Goal: Task Accomplishment & Management: Manage account settings

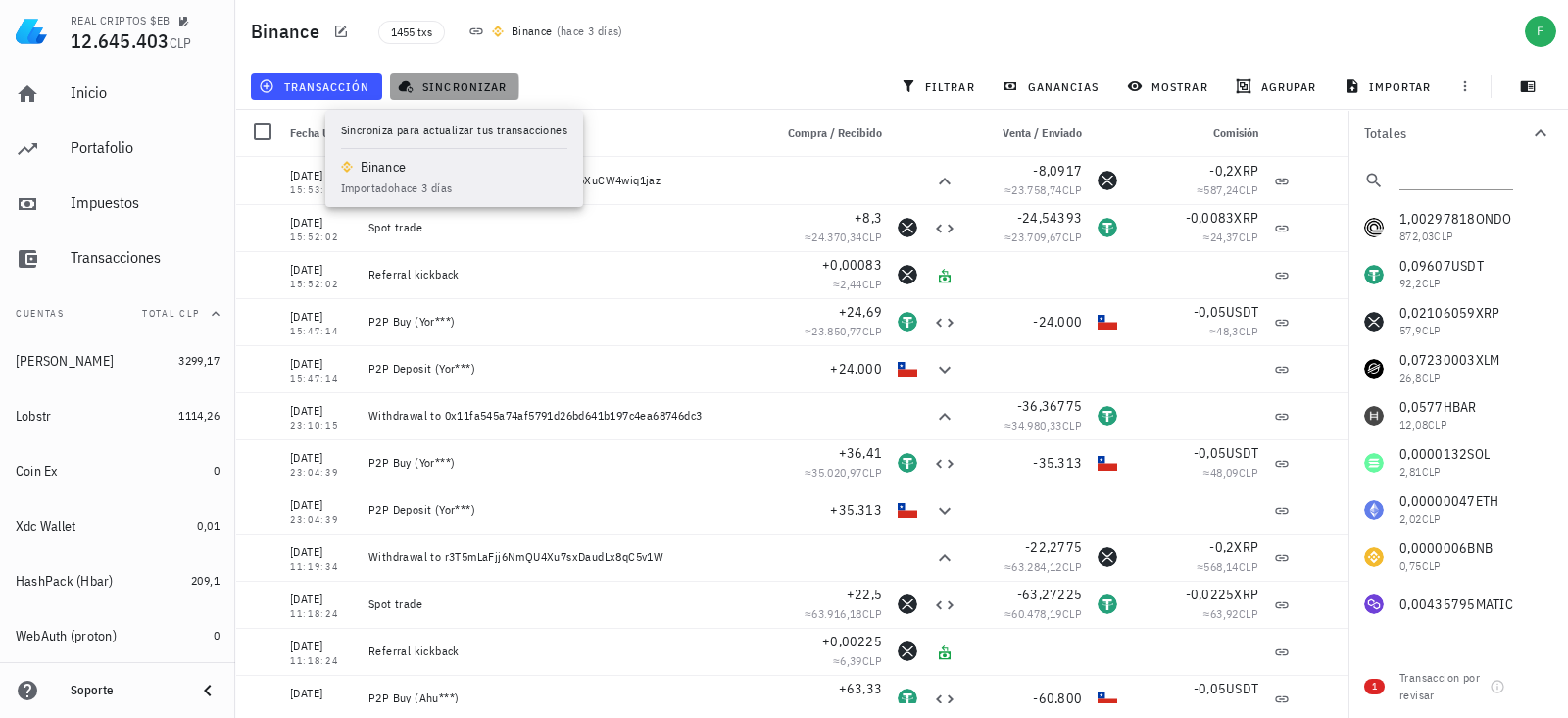
click at [463, 90] on span "sincronizar" at bounding box center [454, 87] width 105 height 16
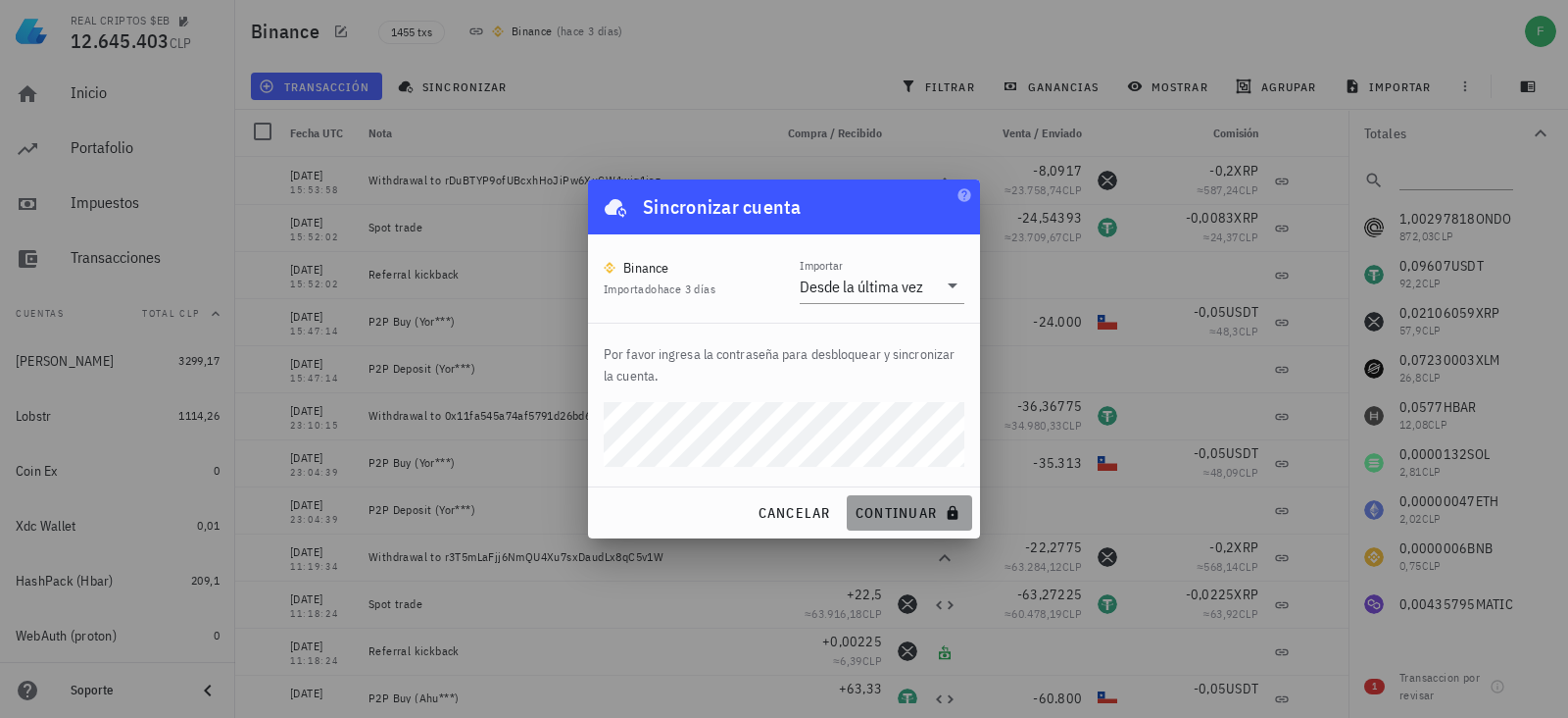
click at [917, 522] on button "continuar" at bounding box center [910, 513] width 126 height 35
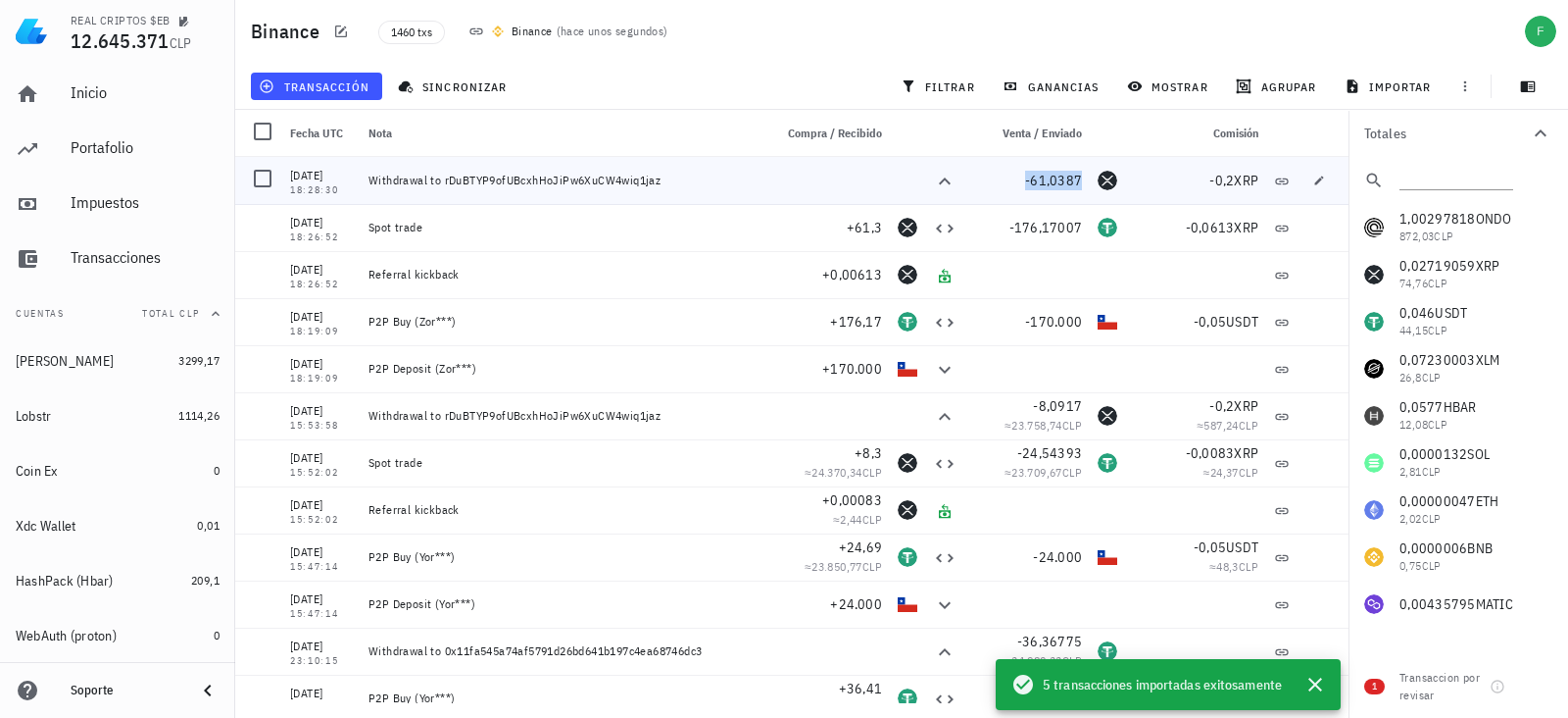
click at [1029, 187] on span "-61,0387" at bounding box center [1053, 180] width 57 height 18
click at [988, 181] on icon "button" at bounding box center [986, 180] width 12 height 12
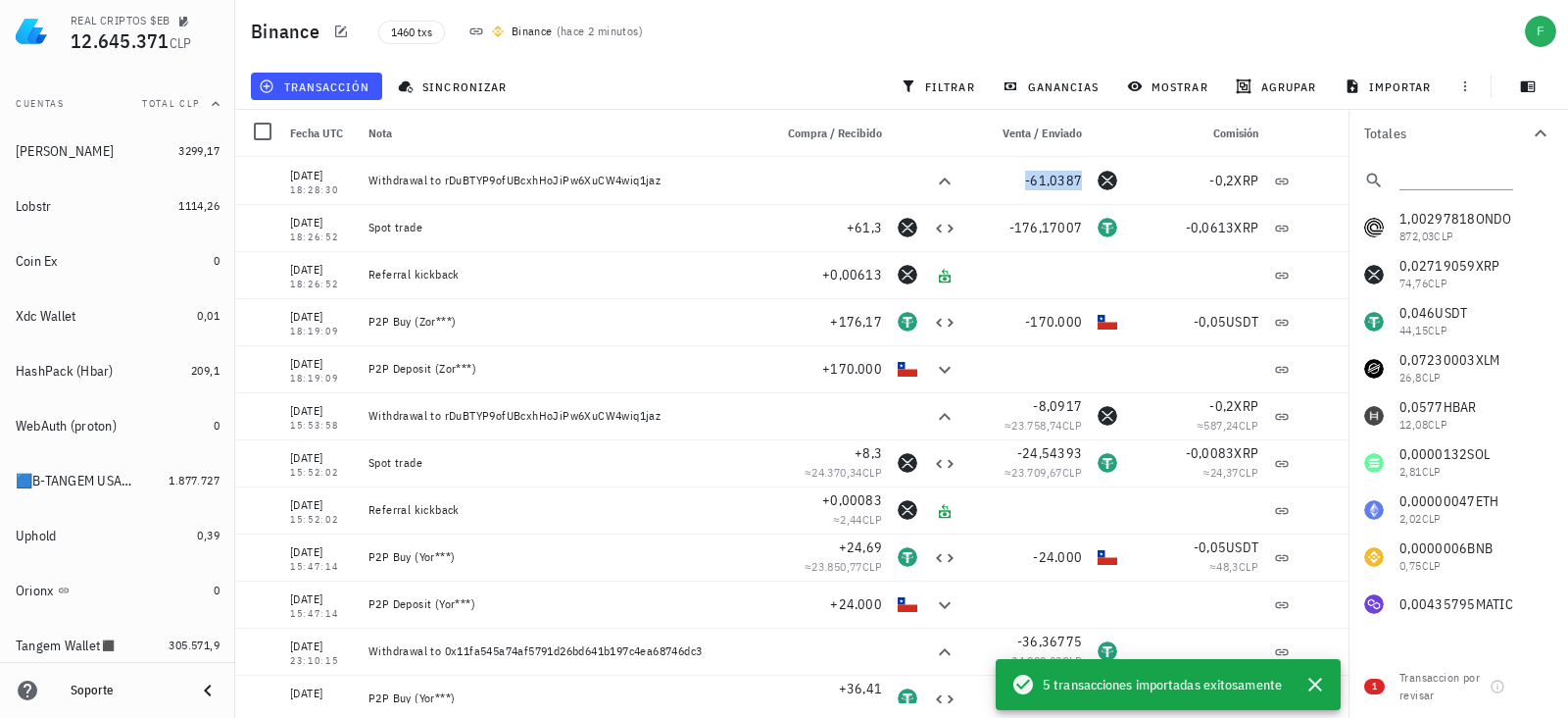
scroll to position [210, 0]
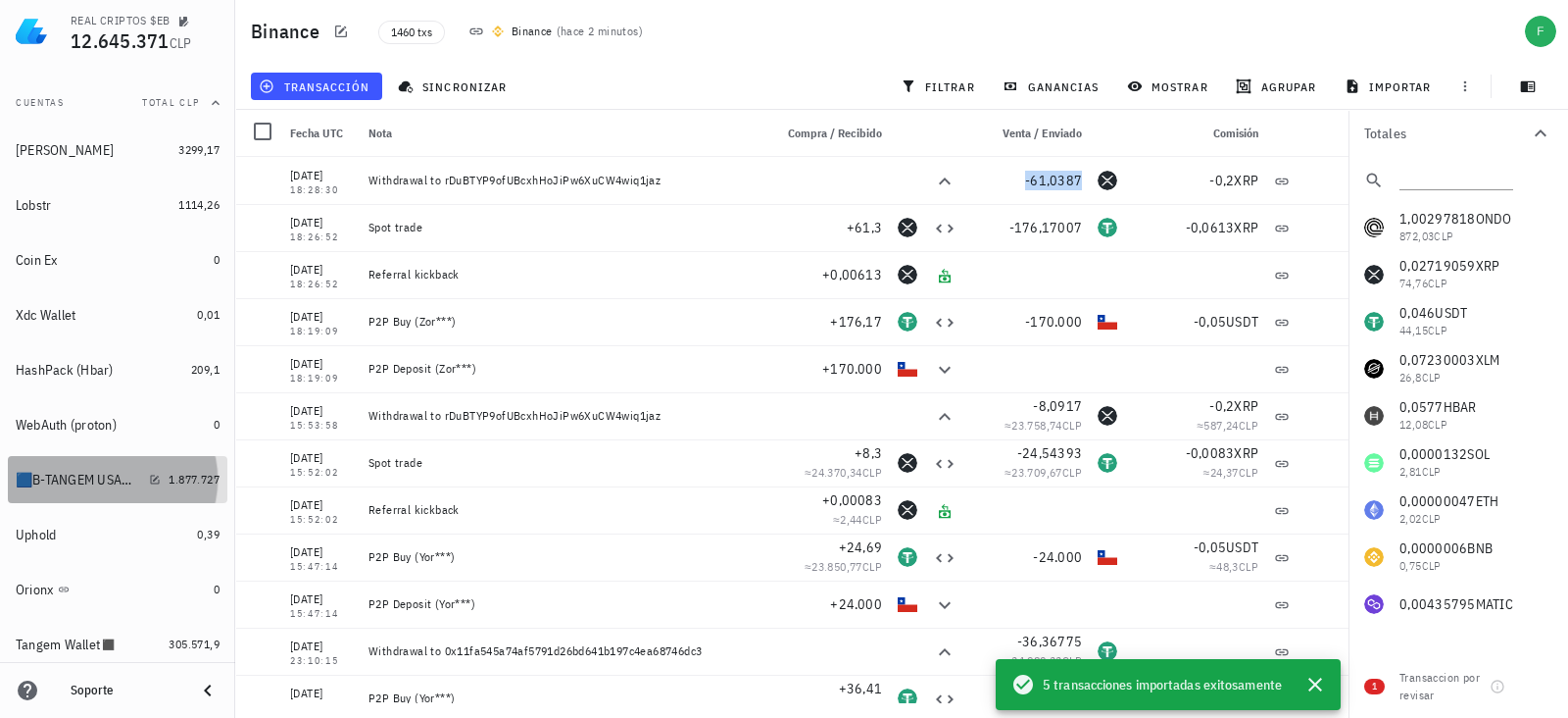
click at [88, 481] on div "🟦B-TANGEM USA🟥 🇺🇸📟" at bounding box center [79, 480] width 126 height 17
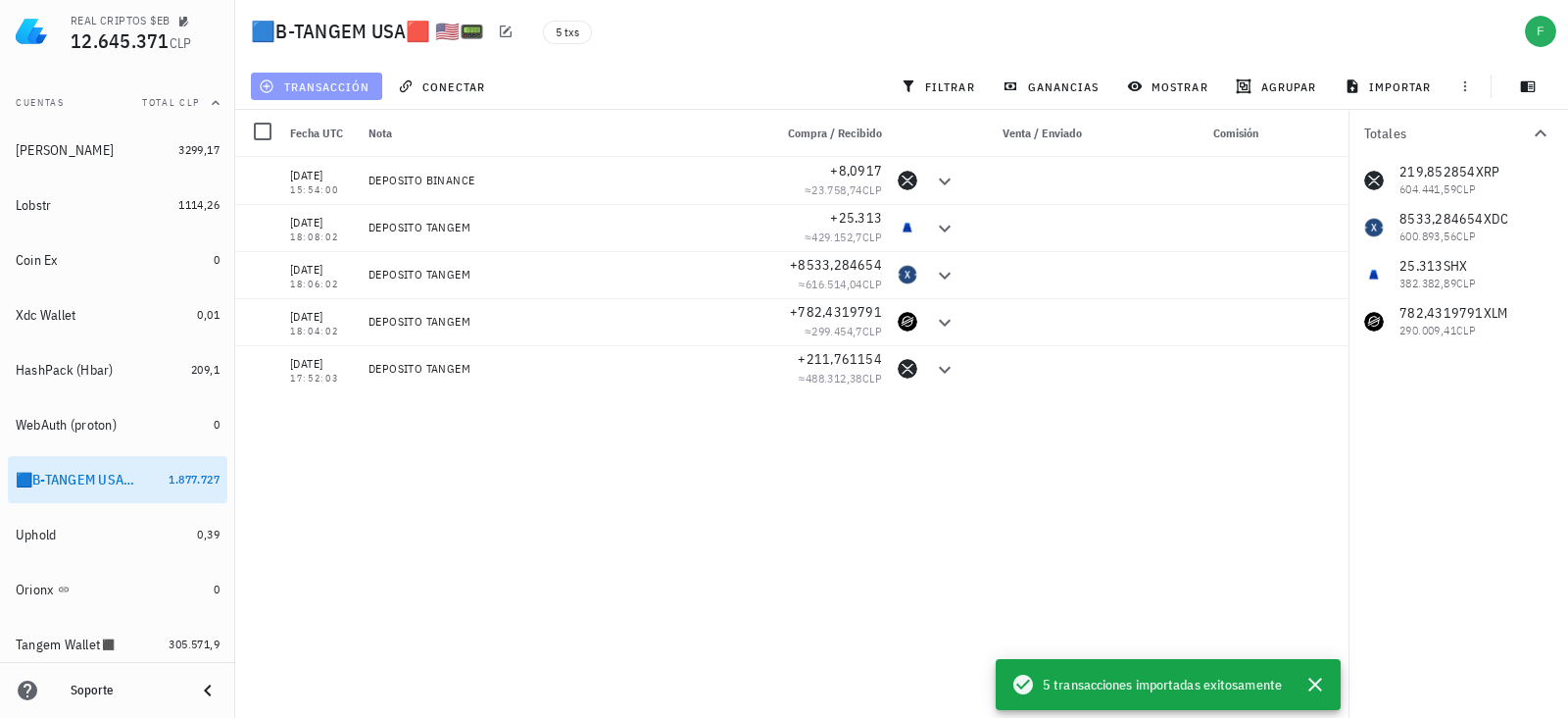
click at [308, 81] on span "transacción" at bounding box center [316, 87] width 107 height 16
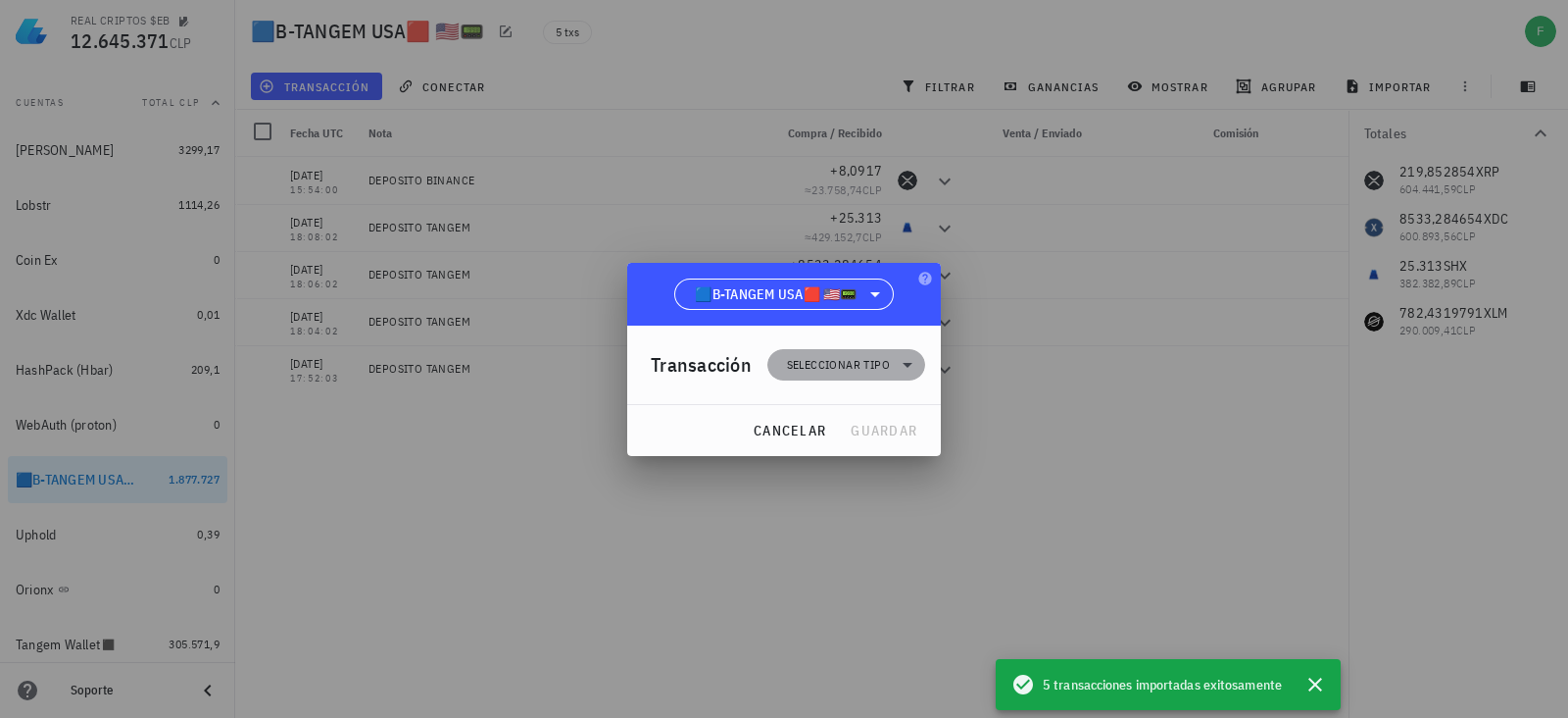
click at [813, 366] on span "Seleccionar tipo" at bounding box center [838, 365] width 103 height 20
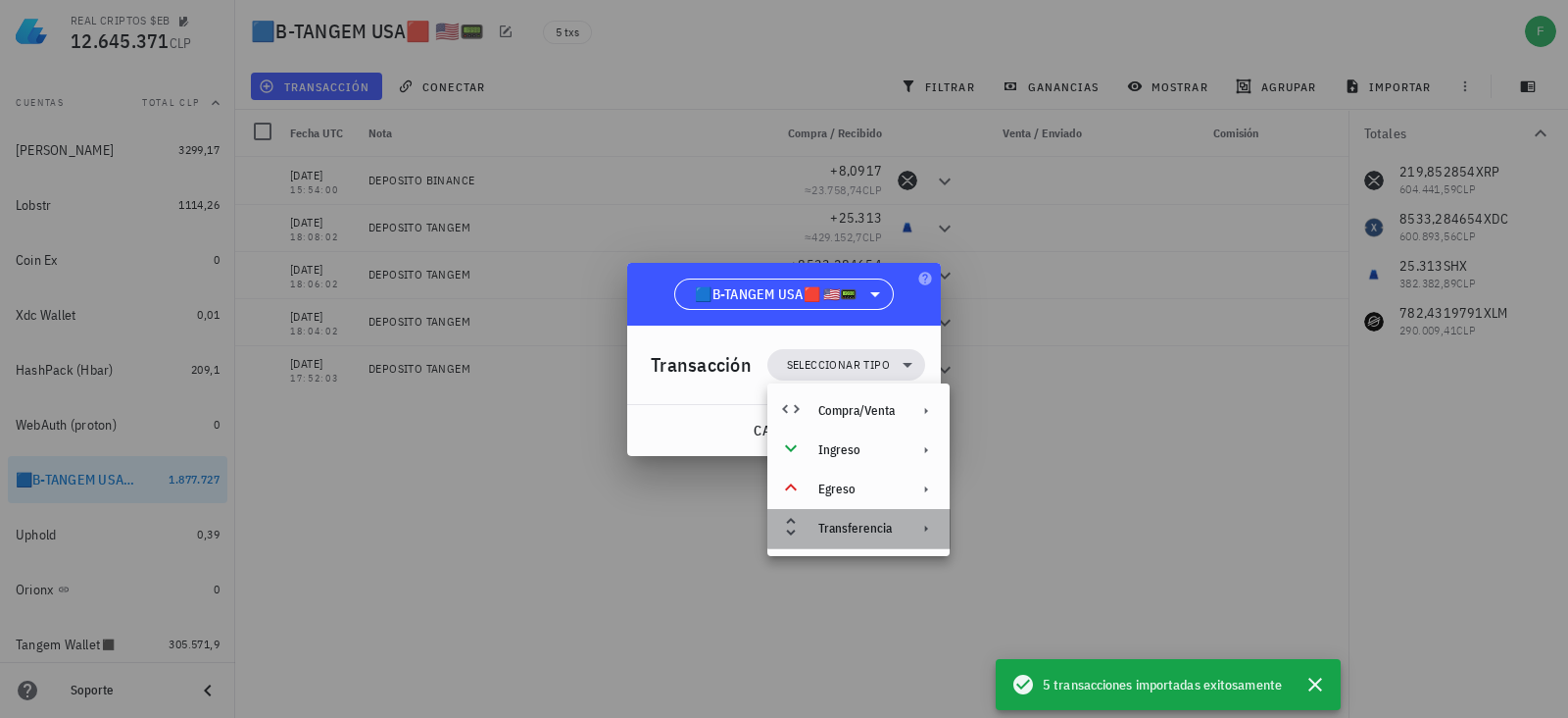
click at [843, 532] on div "Transferencia" at bounding box center [856, 529] width 77 height 16
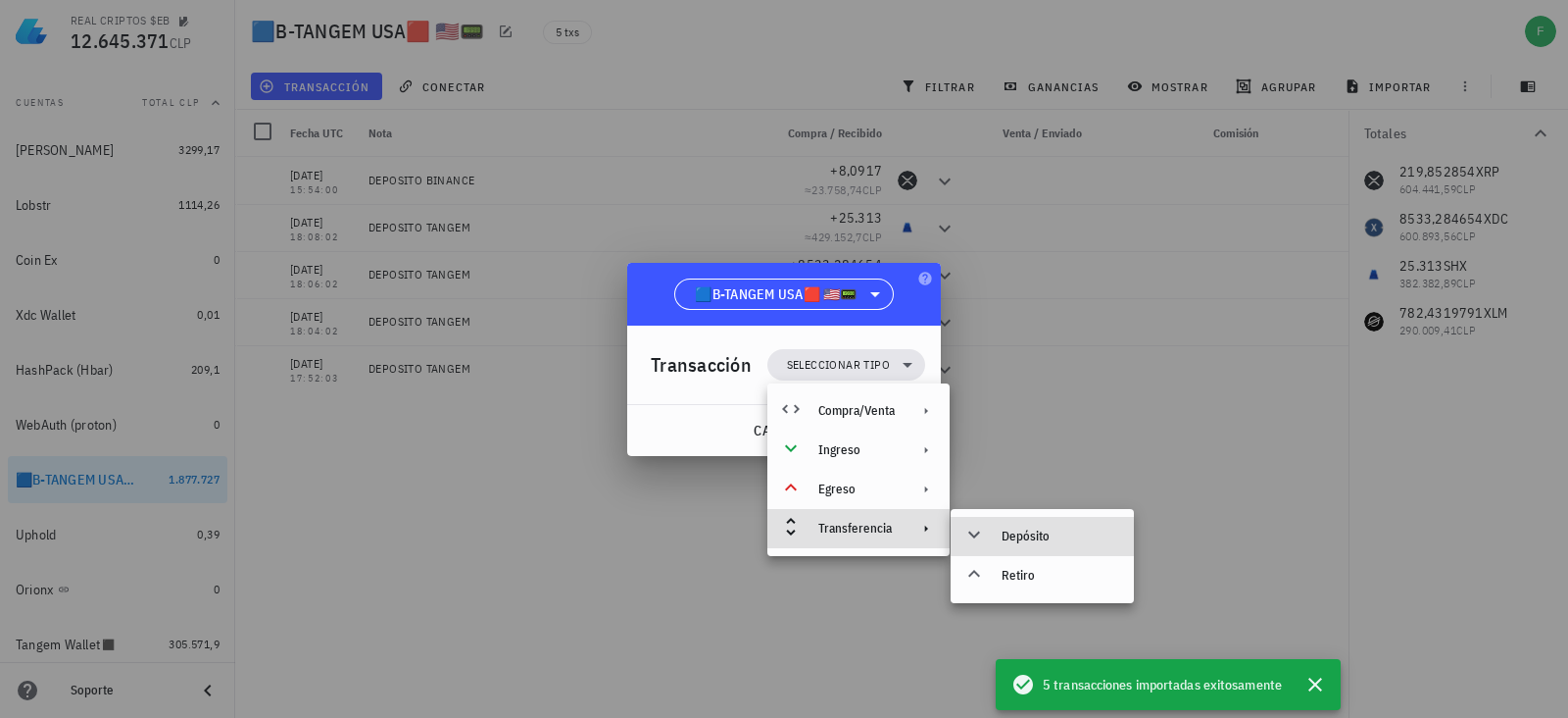
click at [1014, 532] on div "Depósito" at bounding box center [1060, 537] width 117 height 16
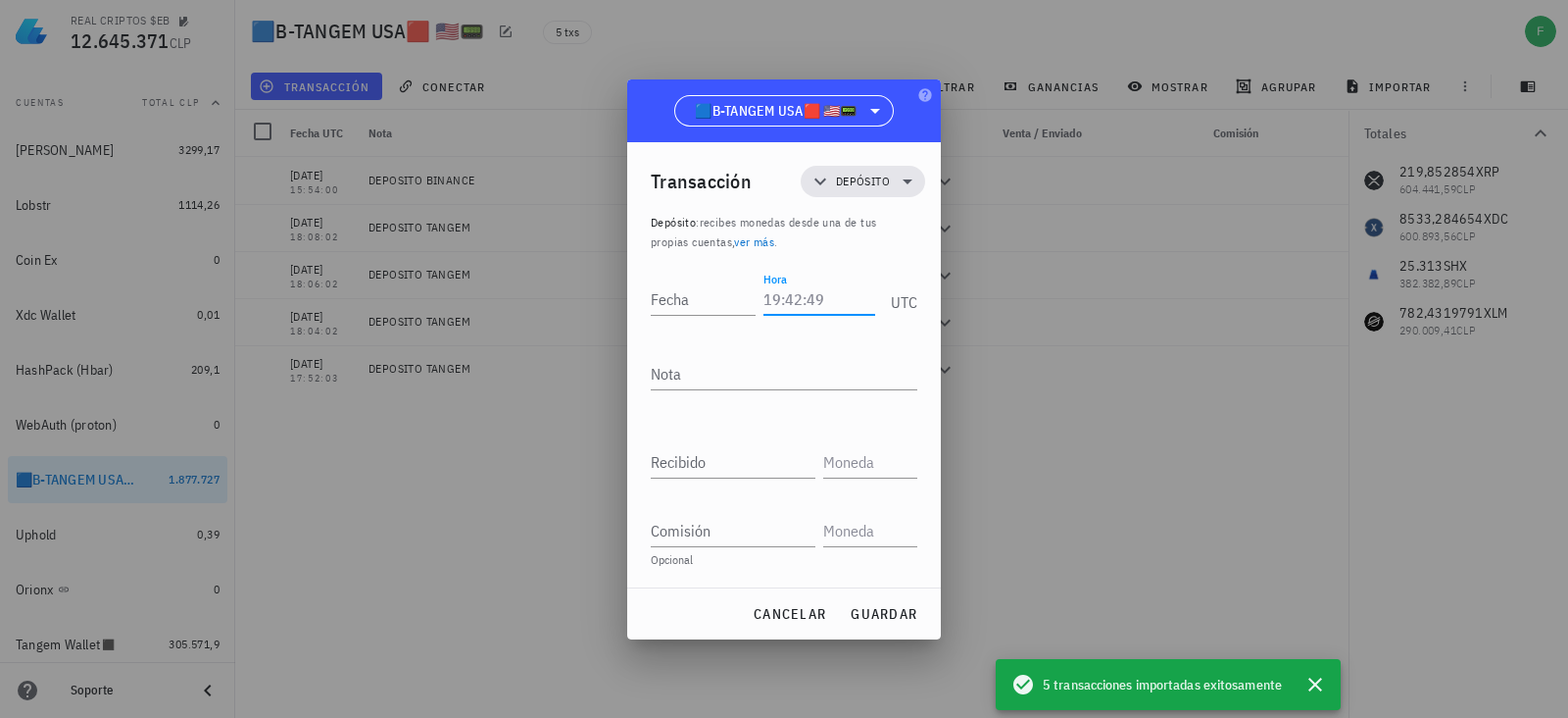
click at [800, 287] on input "Hora" at bounding box center [819, 298] width 112 height 31
type input "18:1"
click at [788, 632] on div "cancelar guardar" at bounding box center [784, 613] width 314 height 51
click at [785, 622] on button "cancelar" at bounding box center [788, 613] width 89 height 35
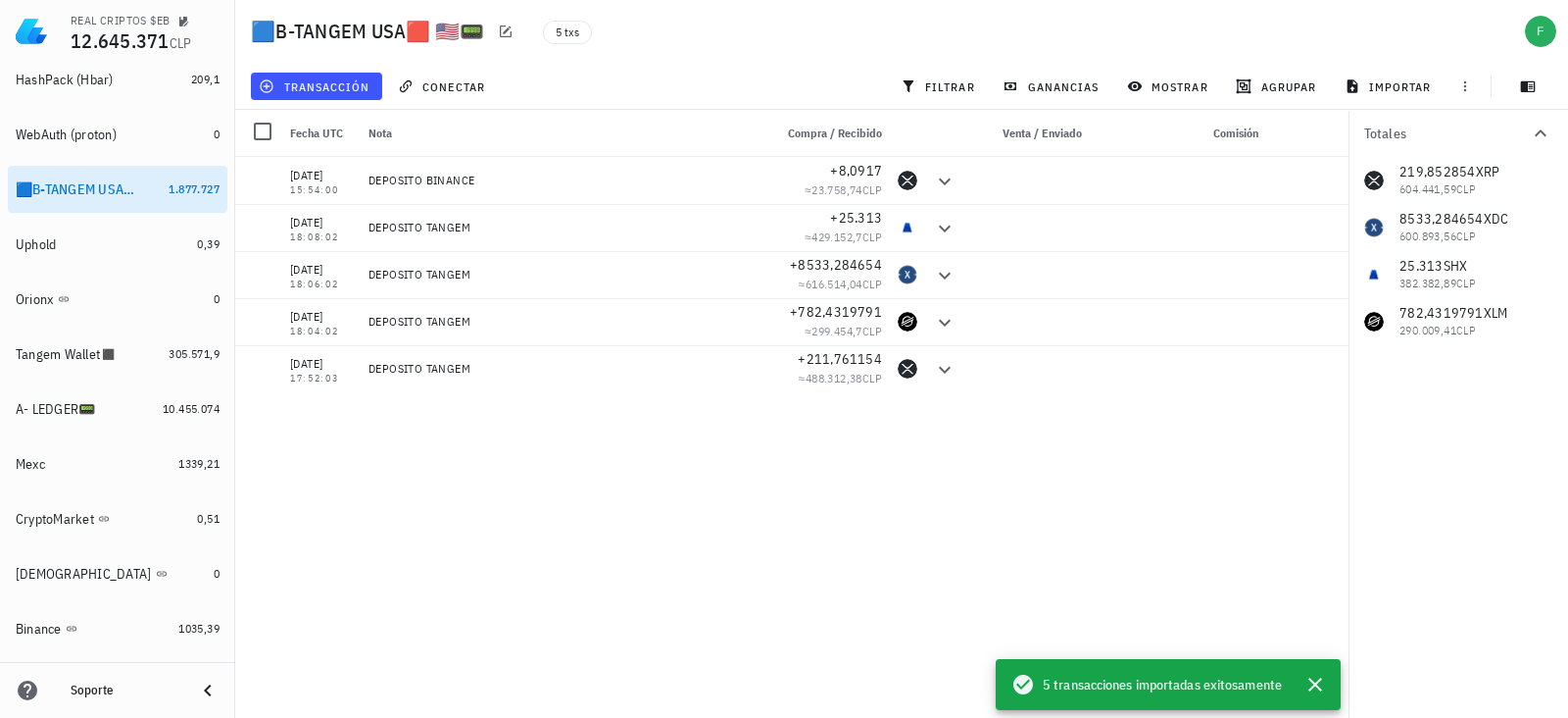
scroll to position [535, 0]
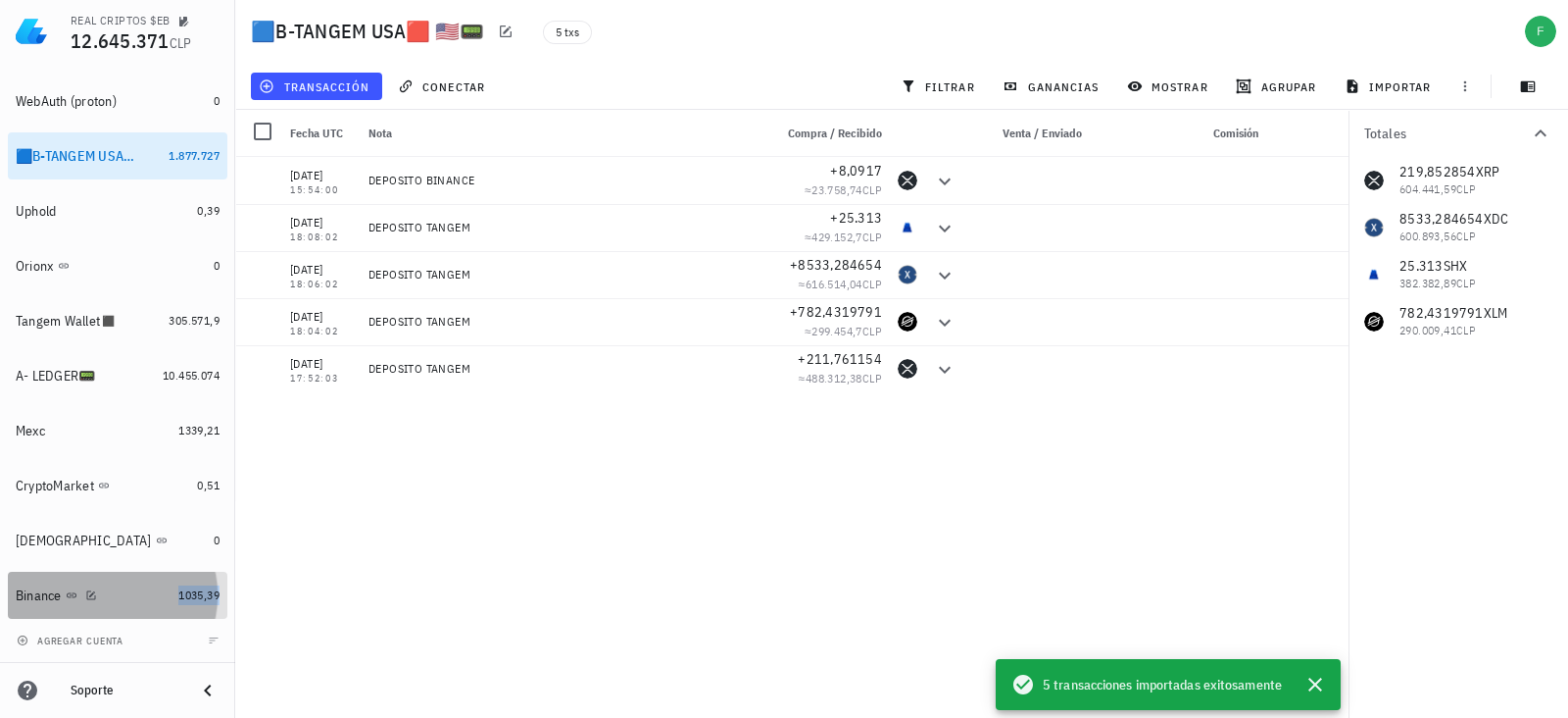
click at [178, 595] on span "1035,39" at bounding box center [198, 594] width 41 height 15
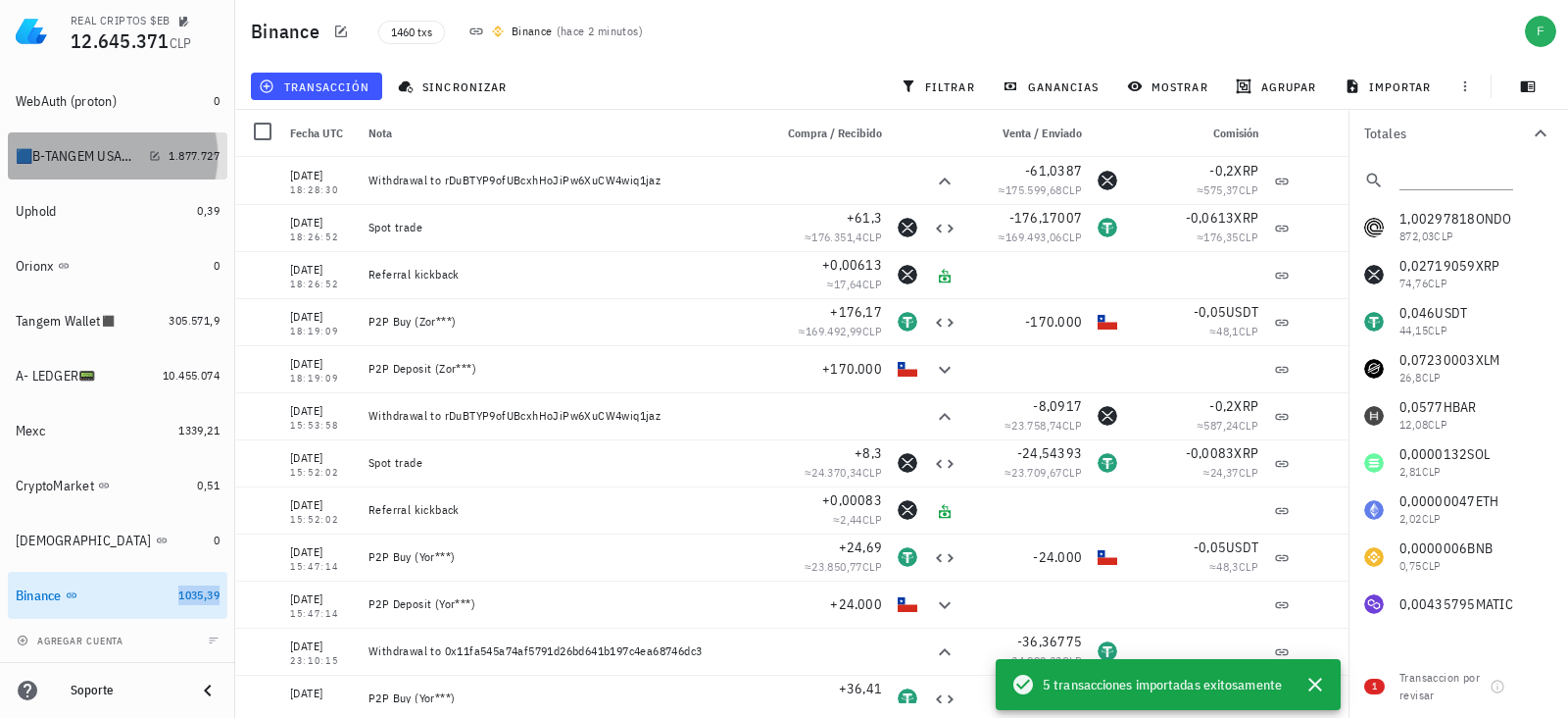
click at [88, 150] on div "🟦B-TANGEM USA🟥 🇺🇸📟" at bounding box center [79, 156] width 126 height 17
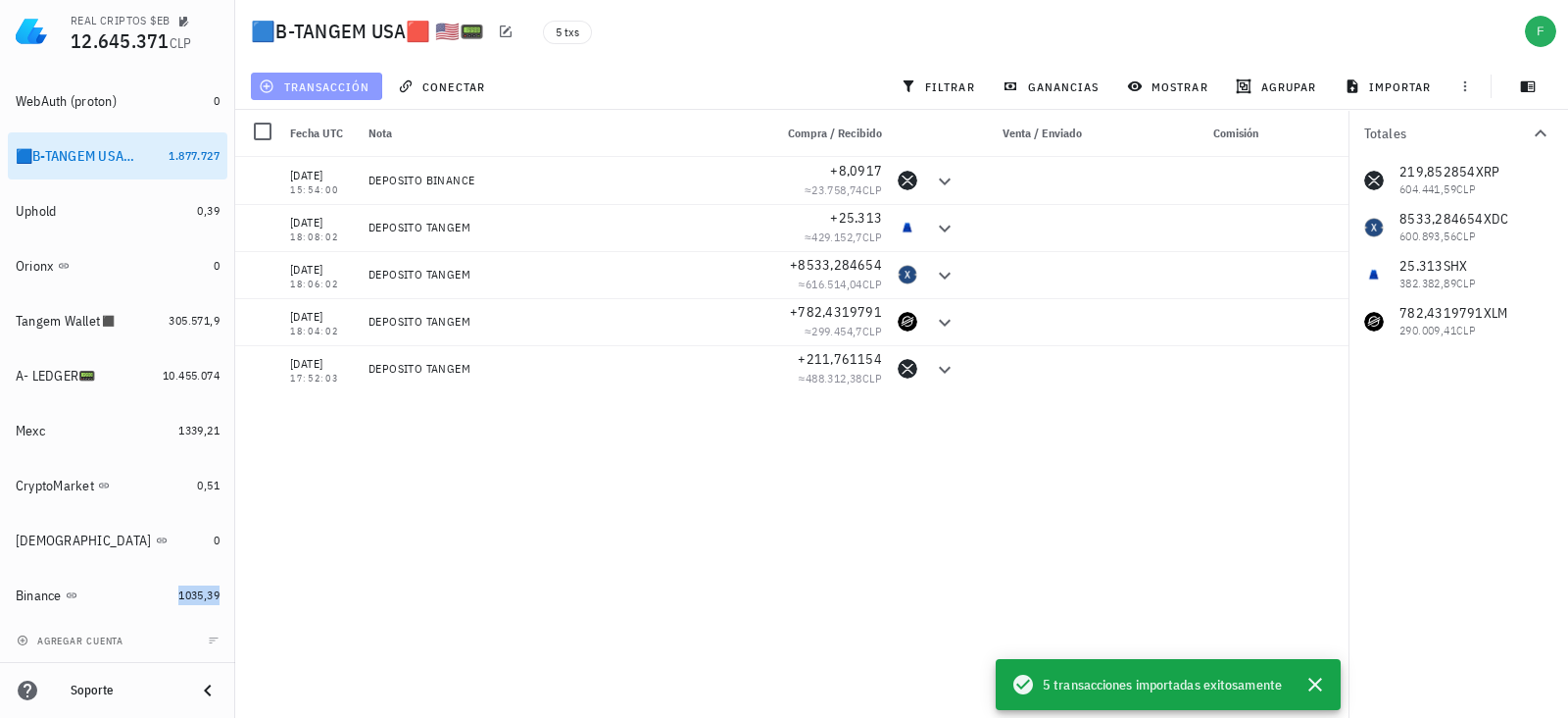
click at [335, 89] on span "transacción" at bounding box center [316, 87] width 107 height 16
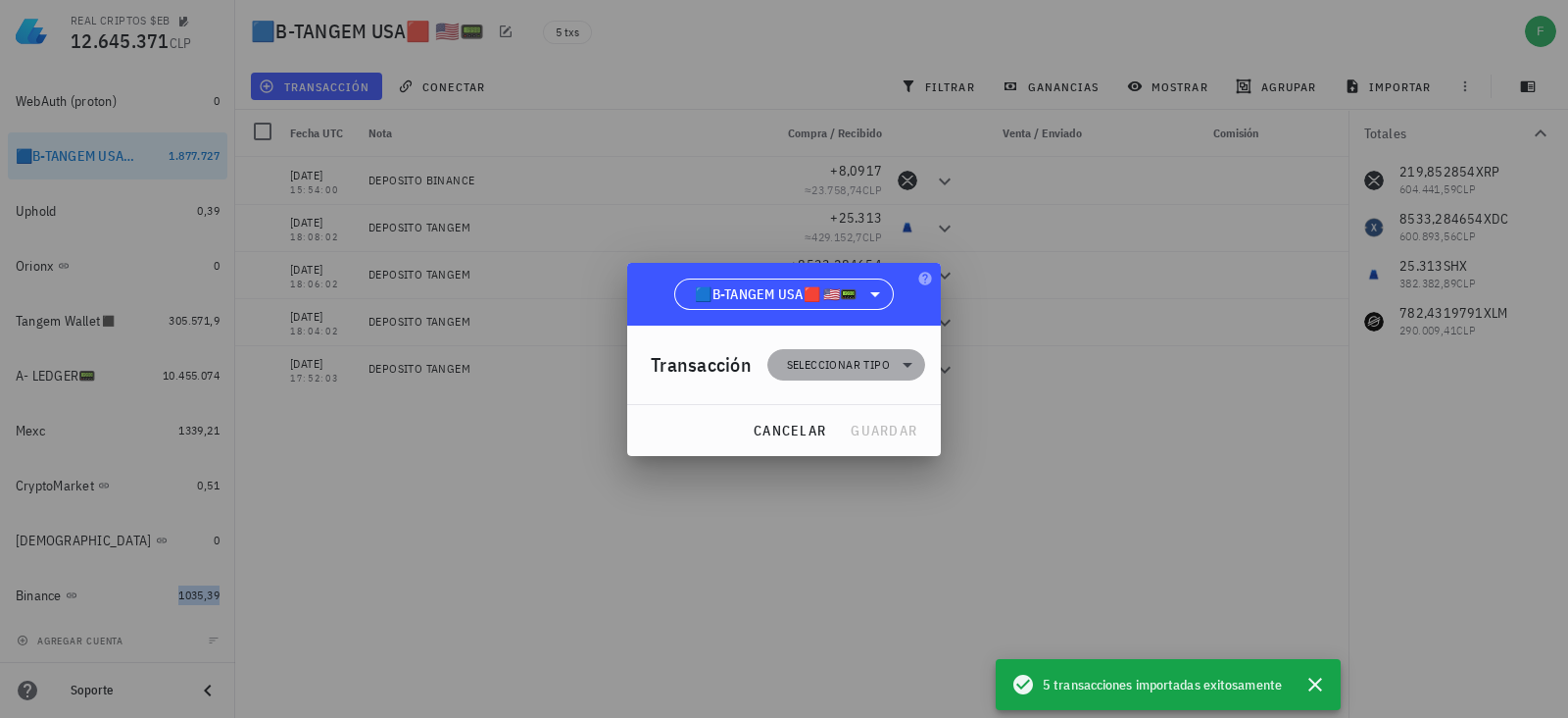
click at [829, 349] on span "Seleccionar tipo" at bounding box center [846, 364] width 135 height 31
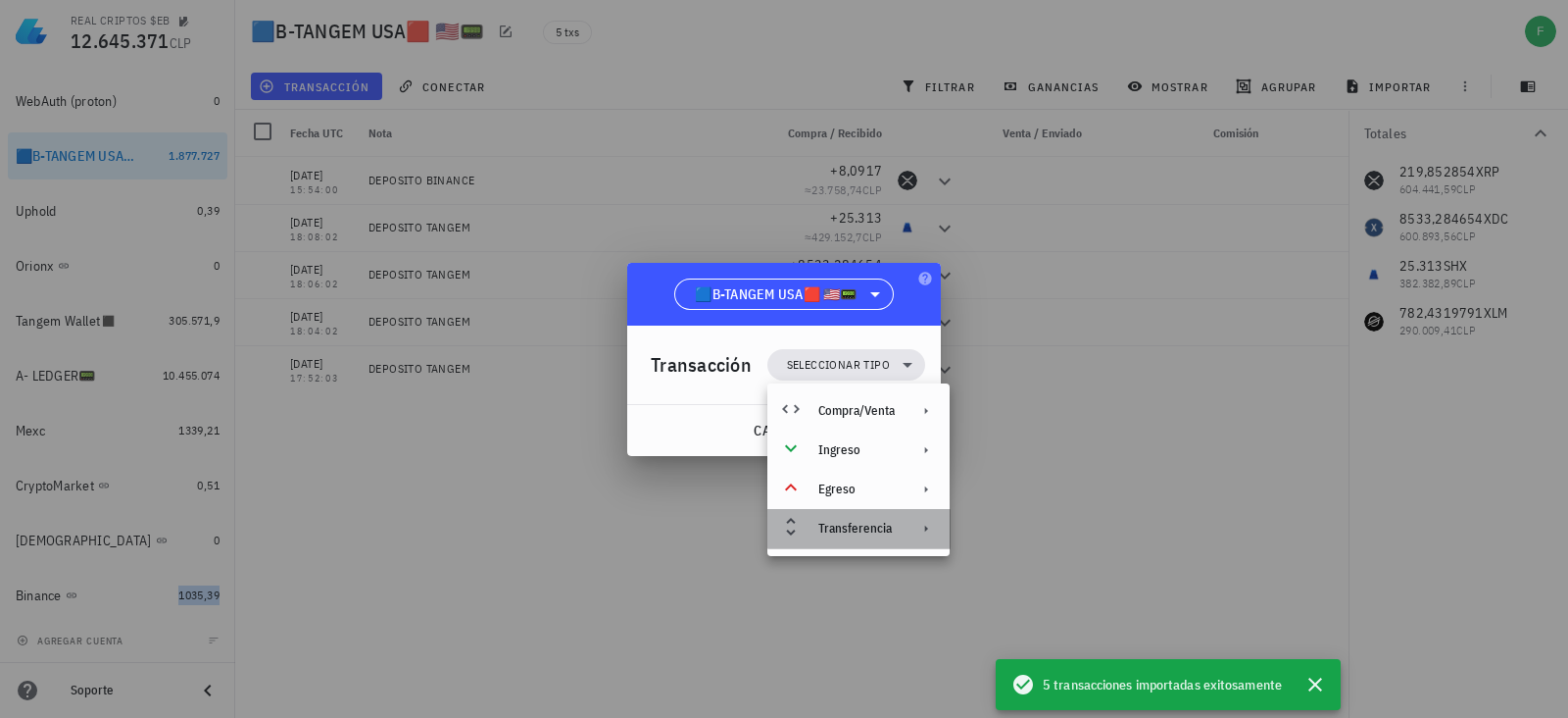
click at [858, 525] on div "Transferencia" at bounding box center [856, 529] width 77 height 16
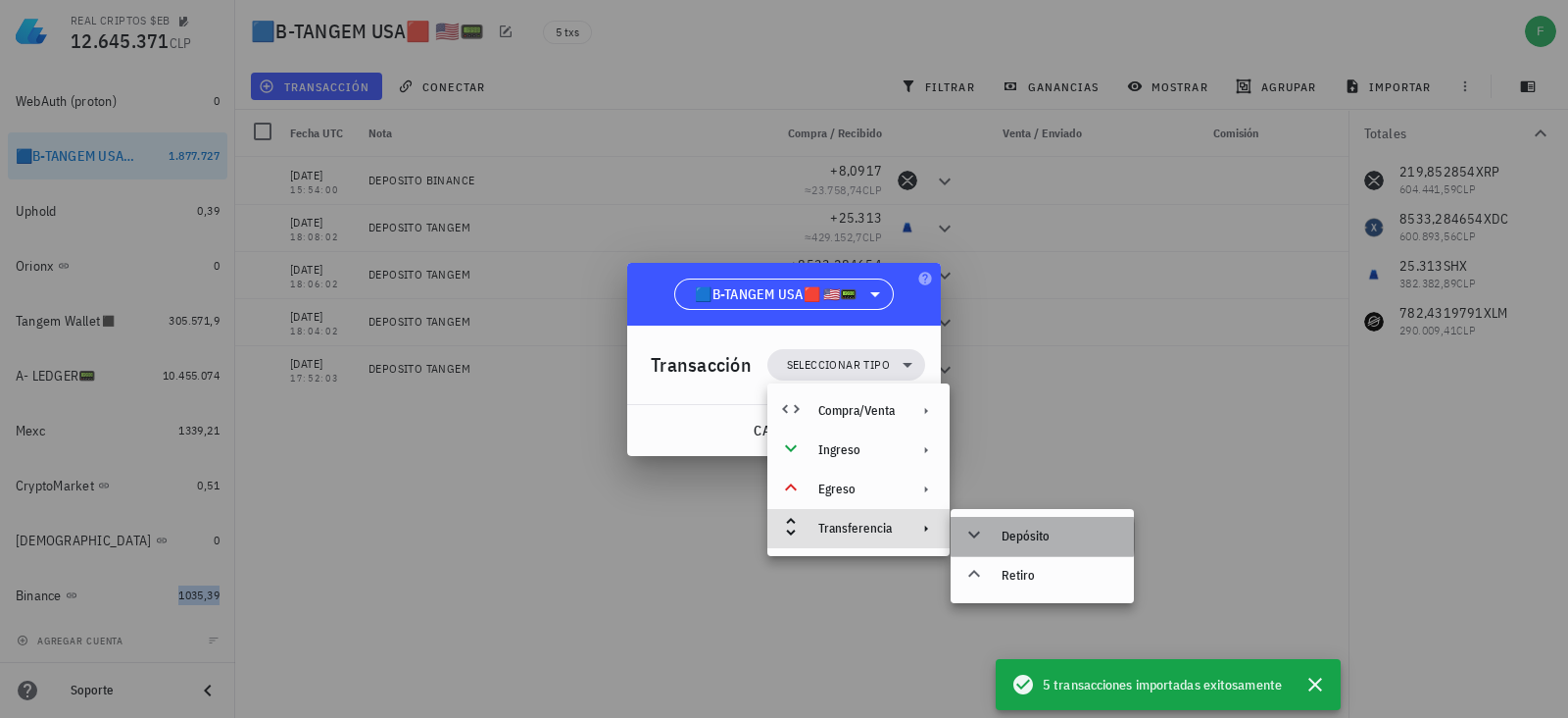
click at [1055, 532] on div "Depósito" at bounding box center [1060, 537] width 117 height 16
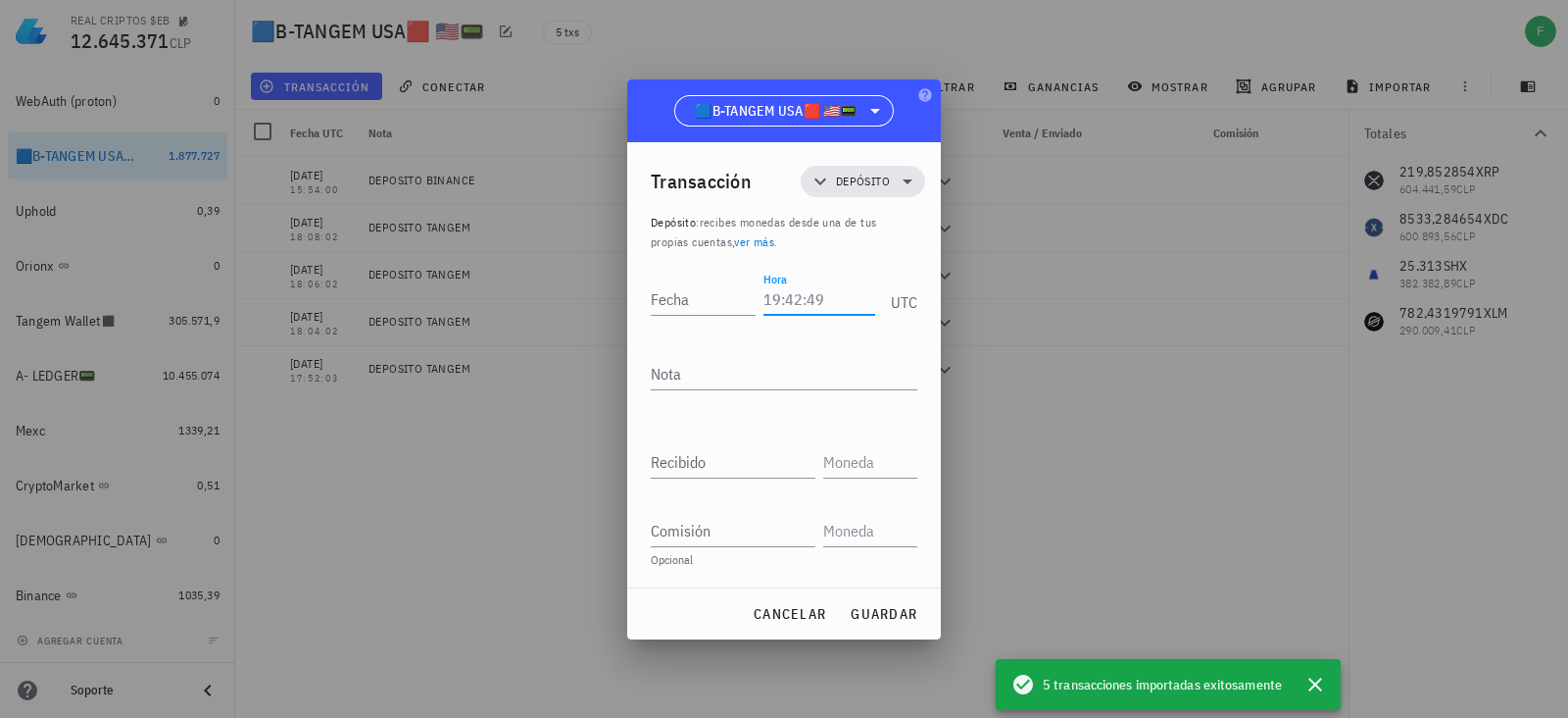
click at [836, 309] on input "Hora" at bounding box center [819, 298] width 112 height 31
type input "18:28:35"
click at [735, 302] on input "Fecha" at bounding box center [703, 298] width 105 height 31
type input "[DATE]"
click at [717, 364] on textarea "Nota" at bounding box center [784, 373] width 266 height 31
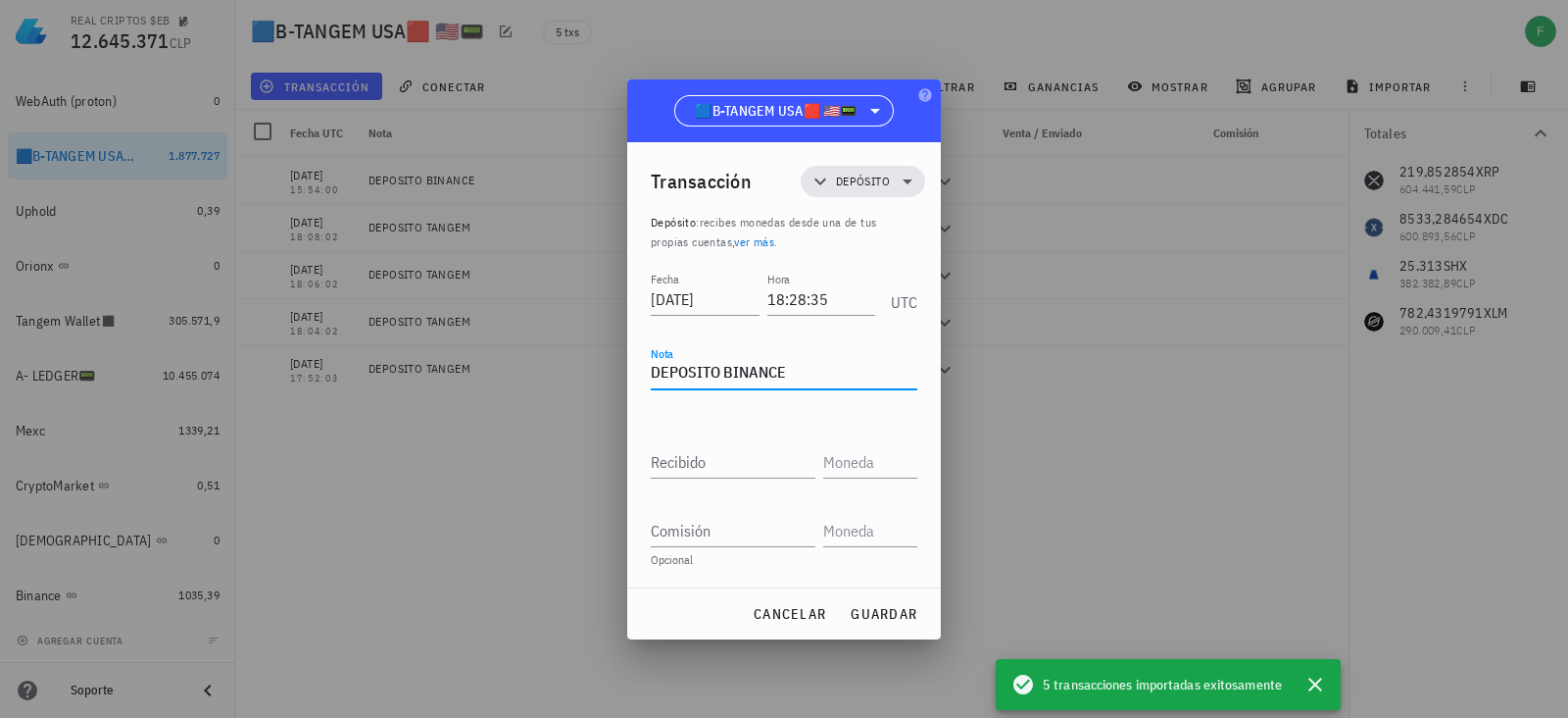
type textarea "DEPOSITO BINANCE"
paste input "61,0387"
type input "61,0387"
type input "XRP"
click at [896, 615] on span "guardar" at bounding box center [883, 614] width 68 height 18
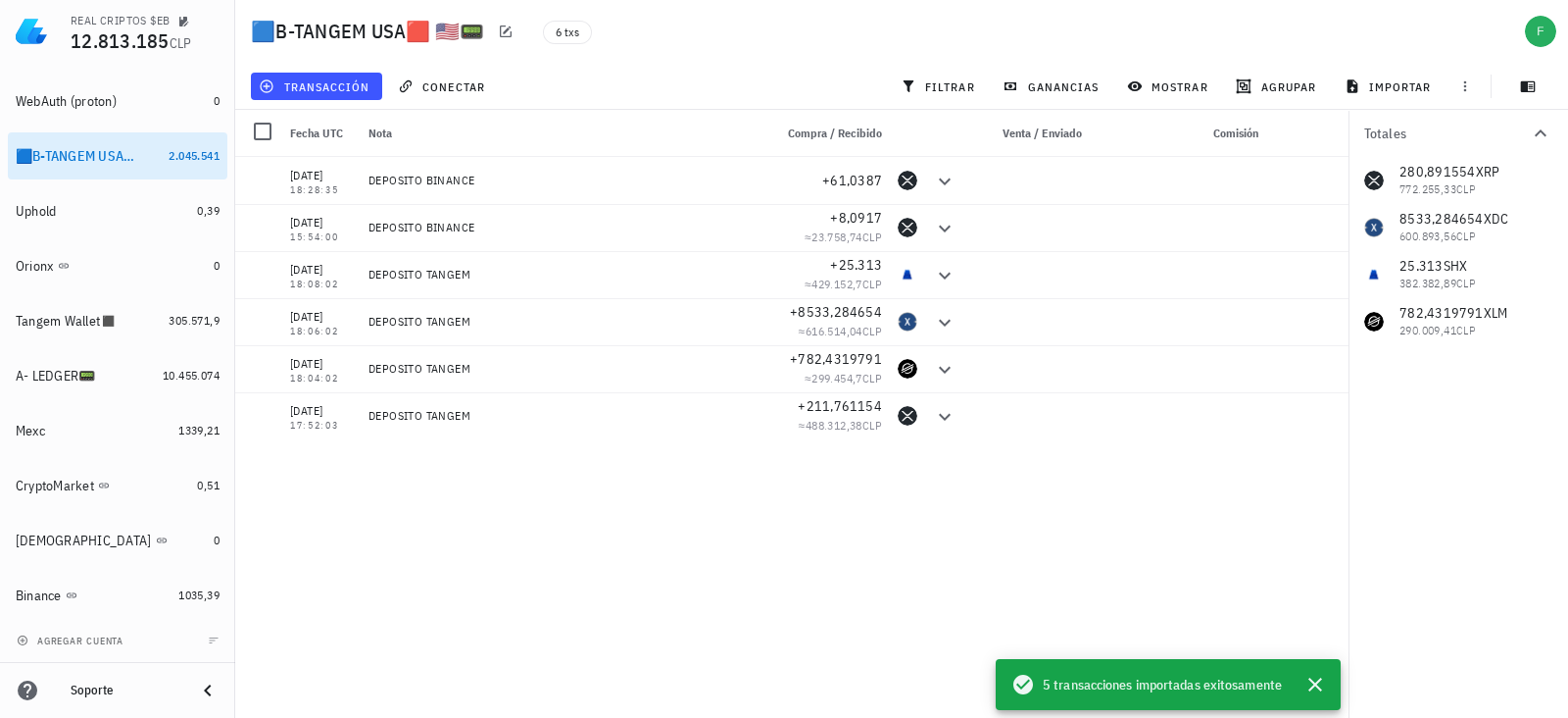
scroll to position [10, 0]
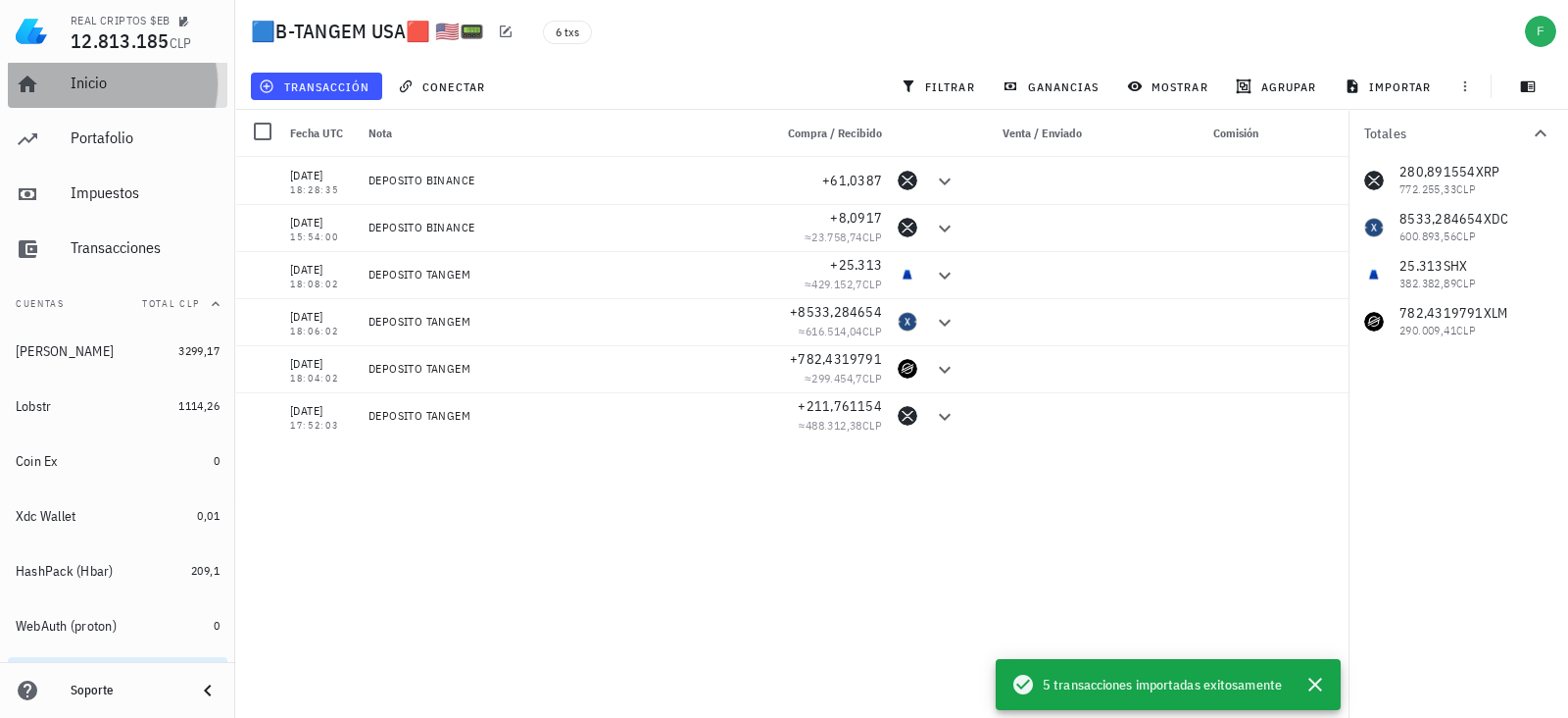
click at [103, 99] on div "Inicio" at bounding box center [145, 84] width 149 height 44
